Goal: Information Seeking & Learning: Learn about a topic

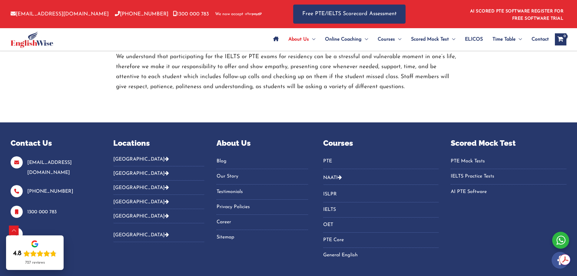
scroll to position [1023, 0]
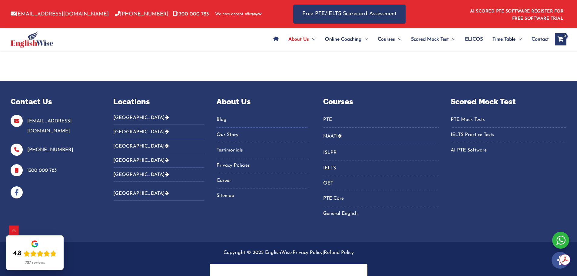
click at [334, 209] on link "General English" at bounding box center [381, 214] width 116 height 10
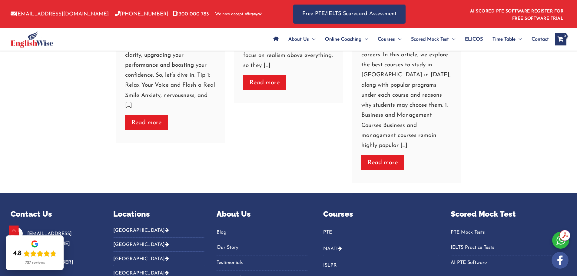
scroll to position [1334, 0]
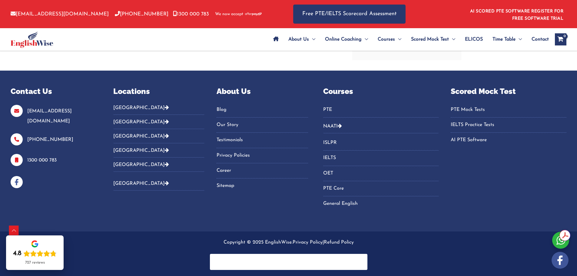
click at [323, 109] on link "PTE" at bounding box center [381, 110] width 116 height 10
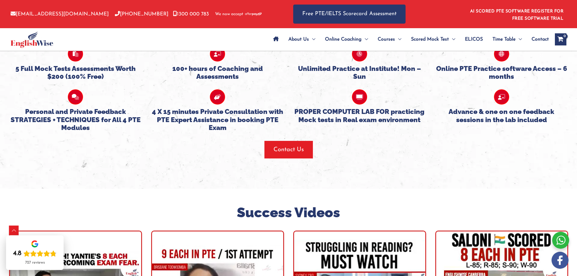
scroll to position [1665, 0]
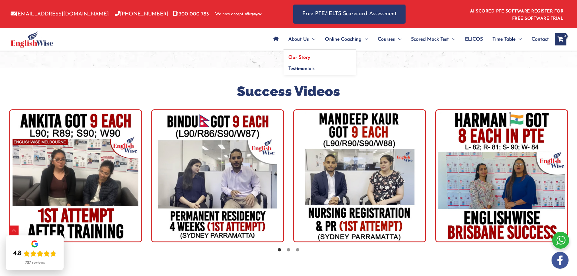
click at [301, 55] on span "Our Story" at bounding box center [299, 57] width 22 height 5
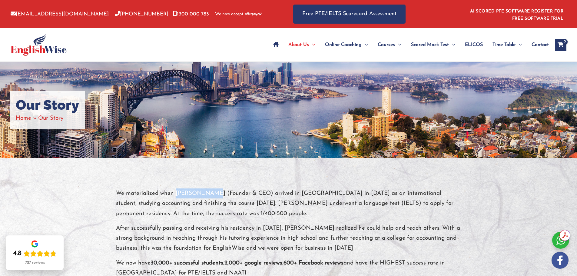
drag, startPoint x: 176, startPoint y: 192, endPoint x: 205, endPoint y: 189, distance: 28.6
click at [205, 189] on p "We materialized when [PERSON_NAME] (Founder & CEO) arrived in [GEOGRAPHIC_DATA]…" at bounding box center [288, 203] width 345 height 30
copy p "[PERSON_NAME]"
